Goal: Information Seeking & Learning: Learn about a topic

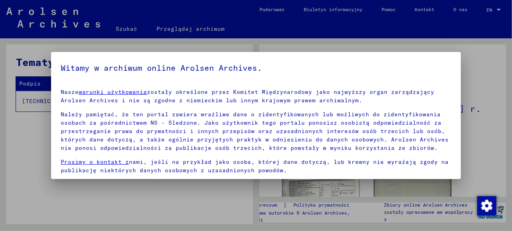
click at [424, 61] on h5 "Witamy w archiwum online Arolsen Archives." at bounding box center [256, 67] width 390 height 13
drag, startPoint x: 503, startPoint y: 68, endPoint x: 499, endPoint y: 68, distance: 4.4
click at [499, 69] on div at bounding box center [256, 115] width 512 height 231
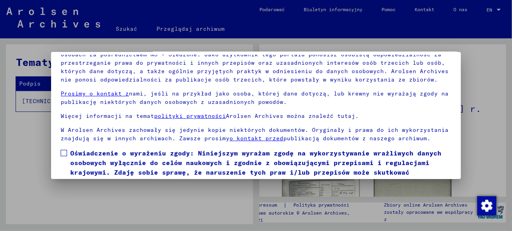
scroll to position [40, 0]
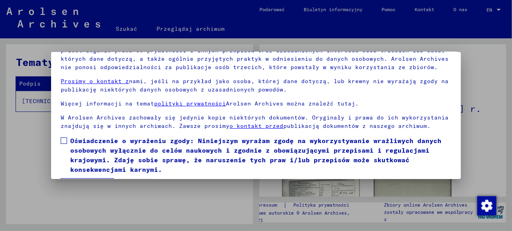
click at [262, 127] on link "o kontakt przed" at bounding box center [257, 125] width 54 height 7
click at [215, 190] on div at bounding box center [256, 115] width 512 height 231
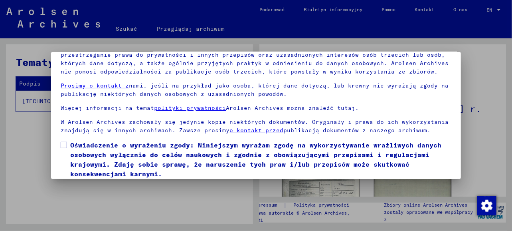
scroll to position [41, 0]
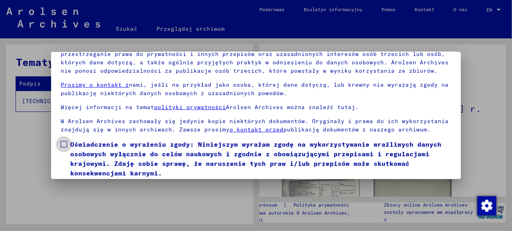
click at [64, 143] on span at bounding box center [64, 144] width 6 height 6
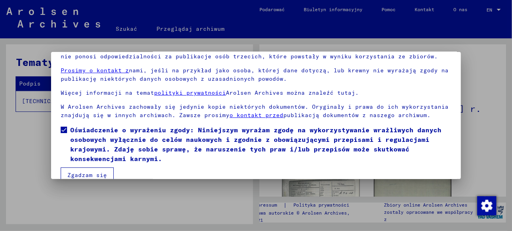
scroll to position [63, 0]
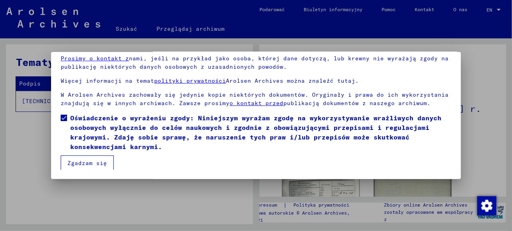
click at [96, 164] on button "Zgadzam się" at bounding box center [87, 162] width 53 height 15
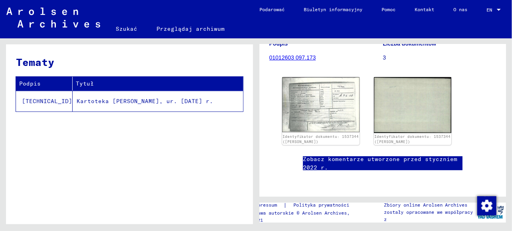
scroll to position [113, 0]
click at [417, 107] on img at bounding box center [412, 104] width 81 height 59
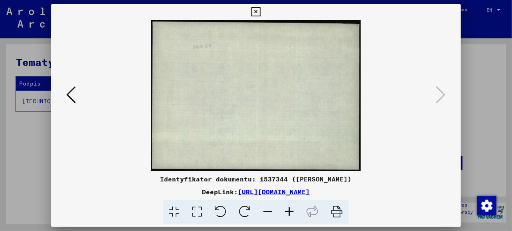
click at [417, 107] on img at bounding box center [255, 95] width 355 height 151
click at [302, 105] on img at bounding box center [255, 95] width 355 height 151
click at [71, 94] on icon at bounding box center [71, 94] width 10 height 19
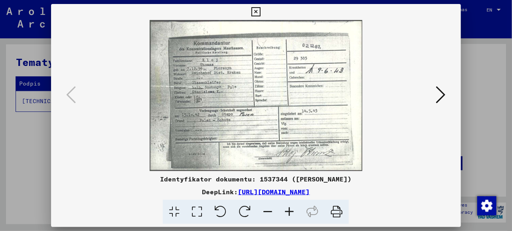
click at [305, 193] on link "[URL][DOMAIN_NAME]" at bounding box center [274, 192] width 72 height 8
